Goal: Task Accomplishment & Management: Complete application form

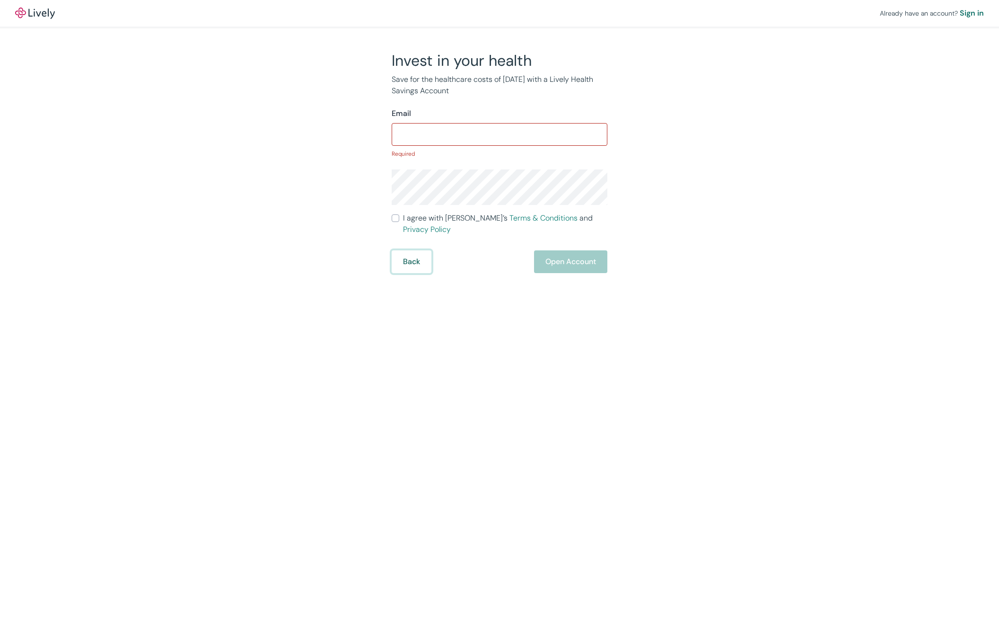
click at [419, 250] on button "Back" at bounding box center [412, 261] width 40 height 23
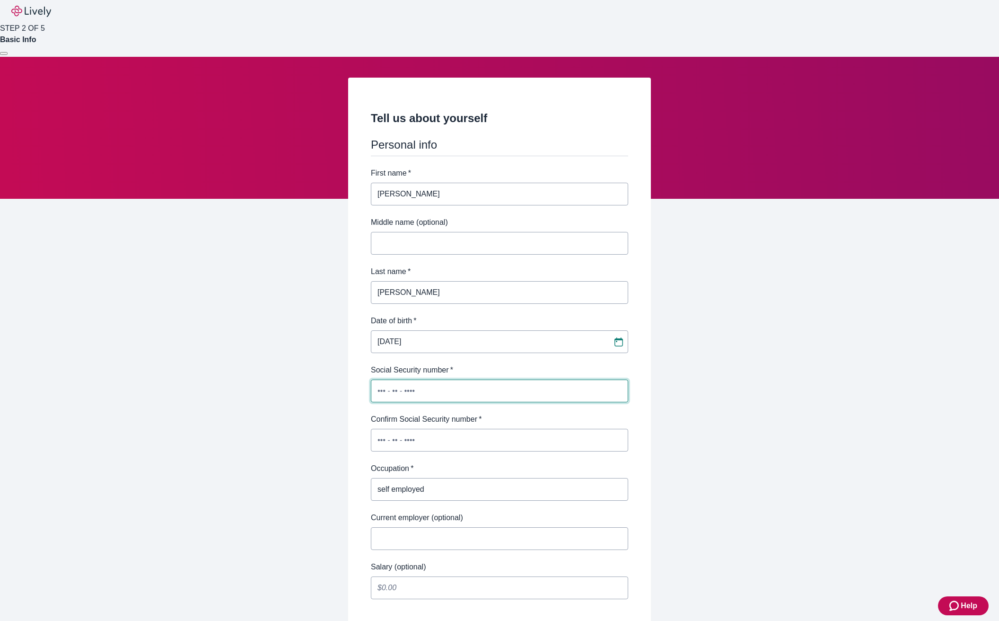
click at [495, 381] on input "Social Security number   *" at bounding box center [499, 390] width 257 height 19
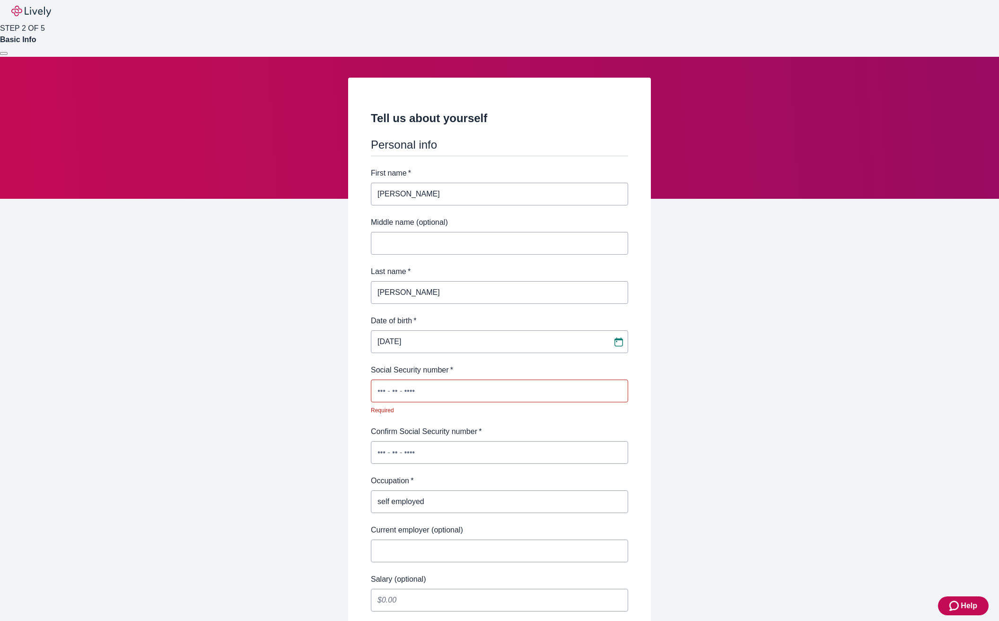
click at [745, 368] on div "Tell us about yourself Personal info First name   * Kris ​ Middle name (optiona…" at bounding box center [499, 539] width 999 height 965
click at [688, 379] on div "Tell us about yourself Personal info First name   * Kris ​ Middle name (optiona…" at bounding box center [500, 527] width 454 height 899
